Goal: Book appointment/travel/reservation

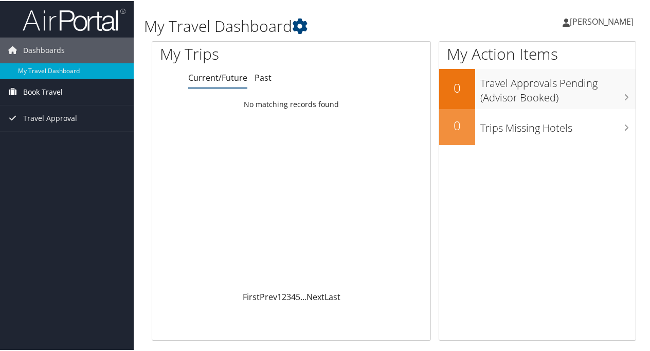
click at [45, 91] on span "Book Travel" at bounding box center [43, 91] width 40 height 26
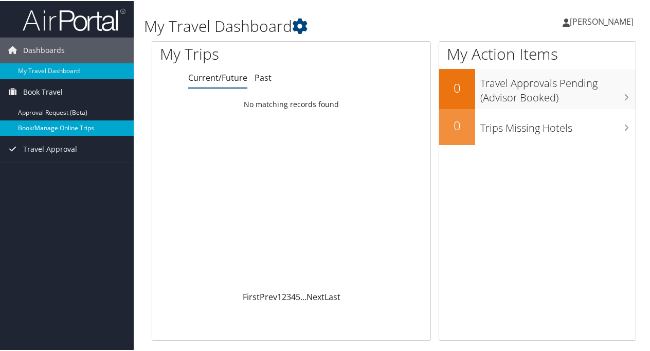
click at [46, 121] on link "Book/Manage Online Trips" at bounding box center [67, 126] width 134 height 15
